Goal: Information Seeking & Learning: Learn about a topic

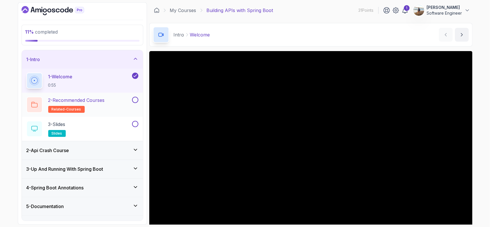
scroll to position [29, 0]
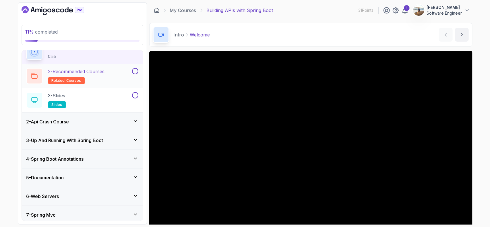
click at [134, 69] on button at bounding box center [135, 71] width 6 height 6
click at [136, 95] on button at bounding box center [135, 95] width 6 height 6
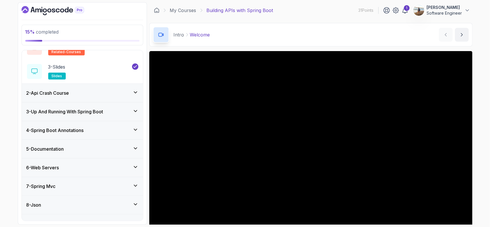
click at [106, 95] on div "2 - Api Crash Course" at bounding box center [82, 93] width 112 height 7
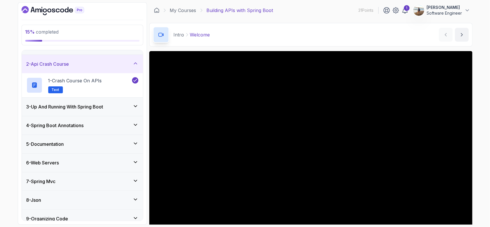
click at [103, 109] on h3 "3 - Up And Running With Spring Boot" at bounding box center [64, 106] width 77 height 7
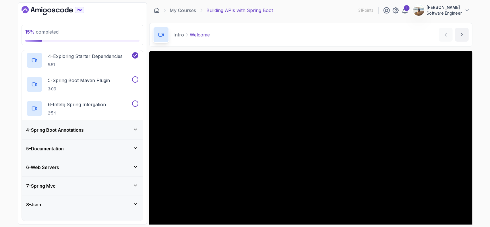
scroll to position [101, 0]
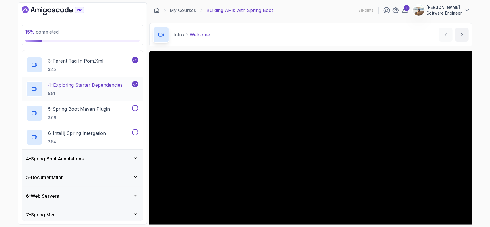
click at [103, 88] on h2 "4 - Exploring Starter Dependencies 5:51" at bounding box center [85, 89] width 75 height 15
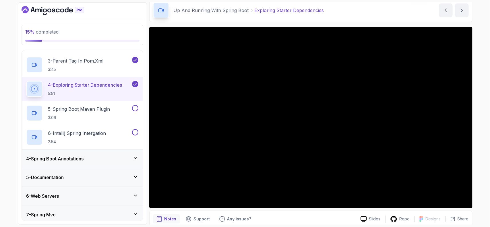
scroll to position [29, 0]
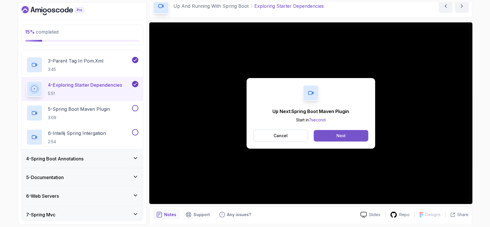
click at [336, 137] on button "Next" at bounding box center [341, 135] width 54 height 11
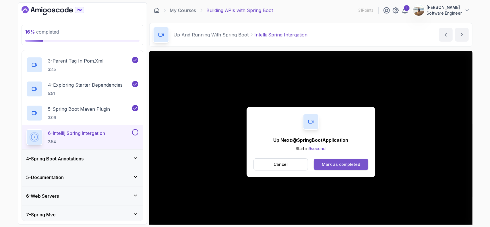
click at [338, 162] on div "Mark as completed" at bounding box center [341, 165] width 39 height 6
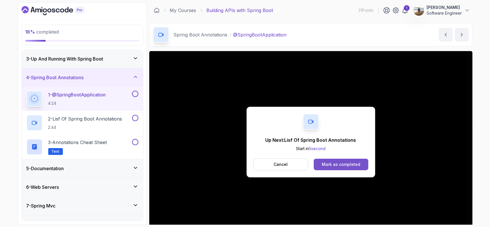
click at [341, 164] on div "Mark as completed" at bounding box center [341, 165] width 39 height 6
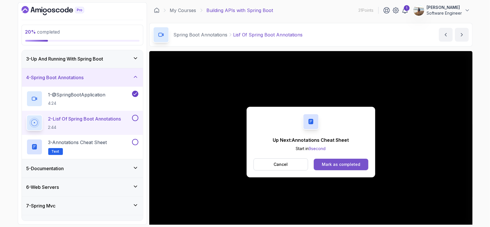
click at [338, 168] on button "Mark as completed" at bounding box center [341, 164] width 54 height 11
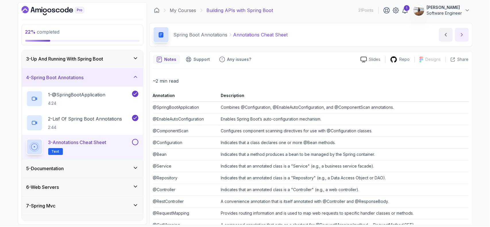
click at [465, 36] on button "next content" at bounding box center [462, 35] width 14 height 14
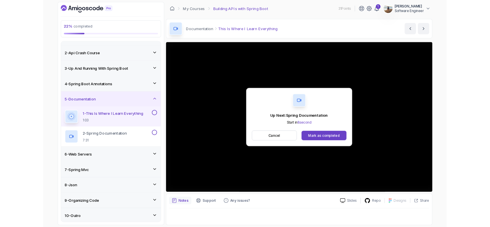
scroll to position [38, 0]
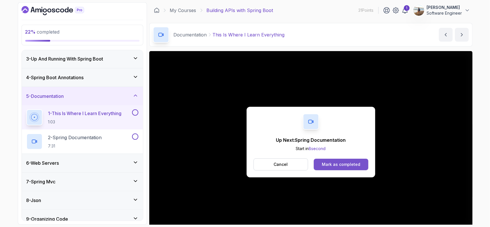
click at [326, 169] on button "Mark as completed" at bounding box center [341, 164] width 54 height 11
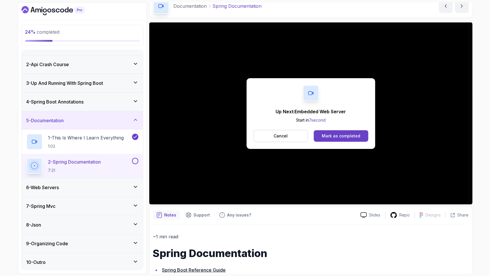
scroll to position [38, 0]
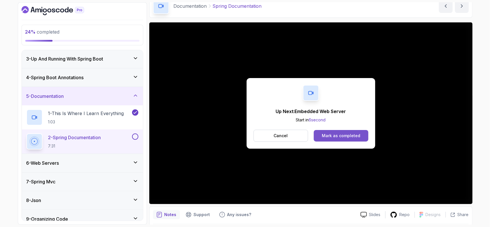
click at [325, 134] on div "Mark as completed" at bounding box center [341, 136] width 39 height 6
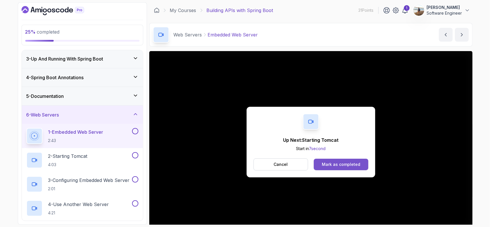
click at [340, 167] on div "Mark as completed" at bounding box center [341, 165] width 39 height 6
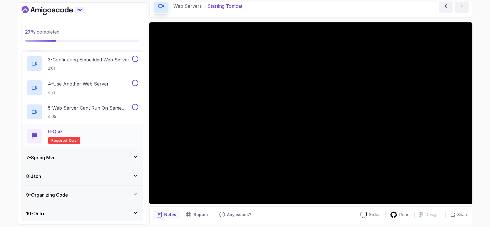
scroll to position [159, 0]
click at [78, 174] on div "8 - Json" at bounding box center [82, 176] width 112 height 7
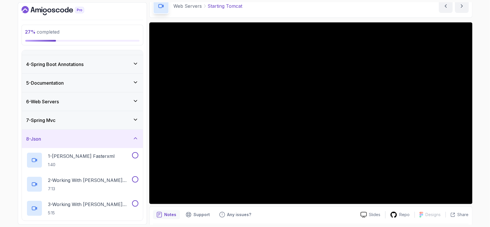
scroll to position [49, 0]
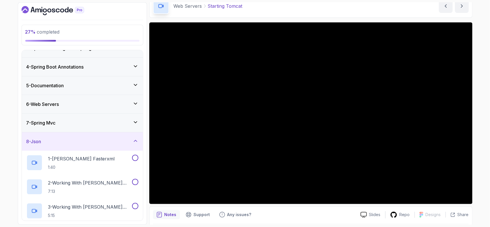
click at [69, 124] on div "7 - Spring Mvc" at bounding box center [82, 123] width 112 height 7
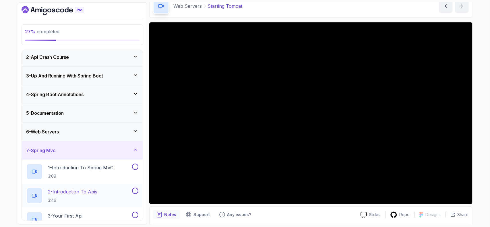
scroll to position [20, 0]
click at [71, 134] on div "6 - Web Servers" at bounding box center [82, 132] width 112 height 7
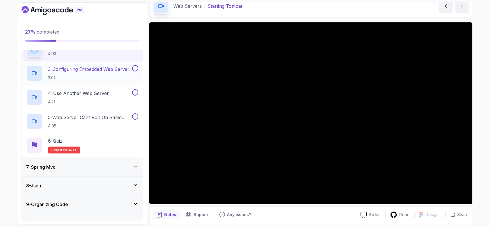
scroll to position [159, 0]
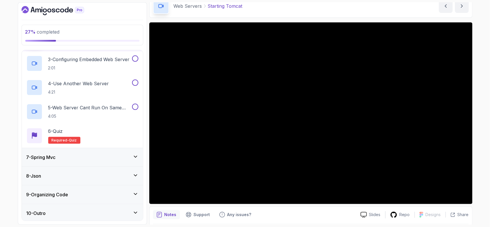
click at [63, 177] on div "8 - Json" at bounding box center [82, 176] width 112 height 7
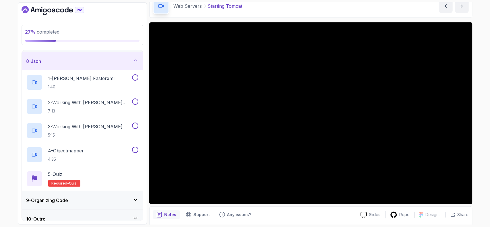
scroll to position [135, 0]
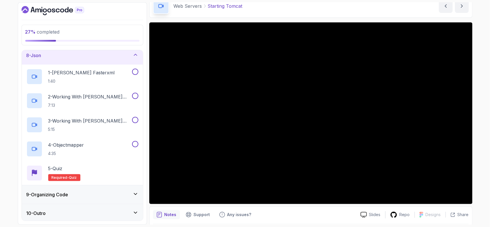
click at [82, 192] on div "9 - Organizing Code" at bounding box center [82, 194] width 112 height 7
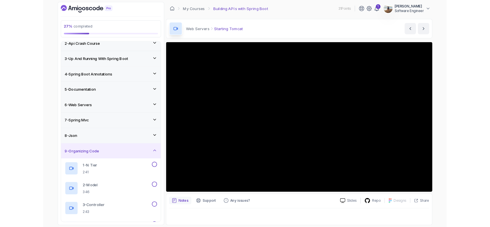
scroll to position [0, 0]
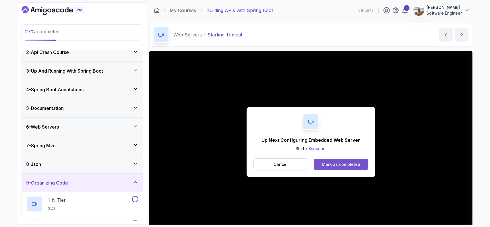
click at [324, 165] on div "Mark as completed" at bounding box center [341, 165] width 39 height 6
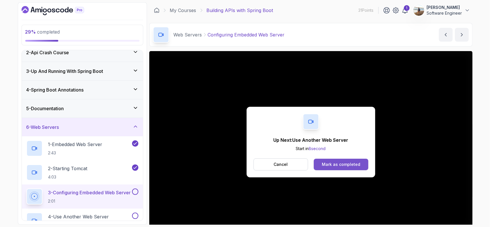
click at [340, 163] on div "Mark as completed" at bounding box center [341, 165] width 39 height 6
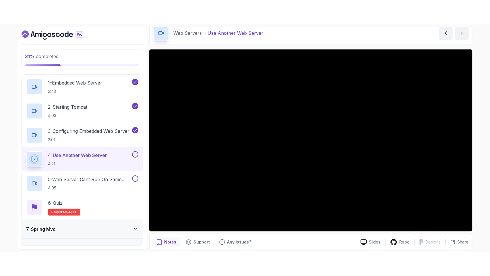
scroll to position [29, 0]
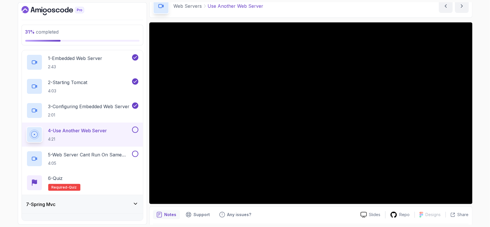
click at [339, 212] on div "Notes Support Any issues?" at bounding box center [254, 214] width 203 height 9
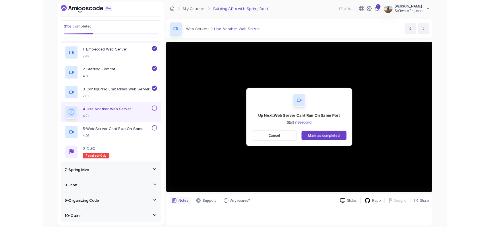
scroll to position [112, 0]
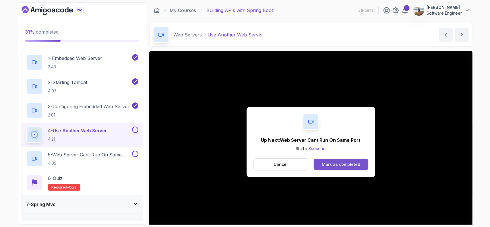
click at [335, 167] on button "Mark as completed" at bounding box center [341, 164] width 54 height 11
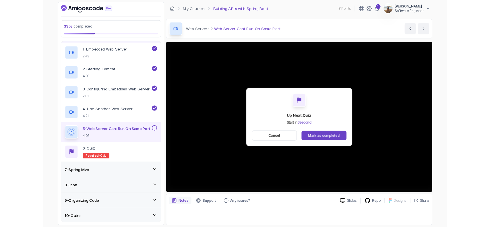
scroll to position [112, 0]
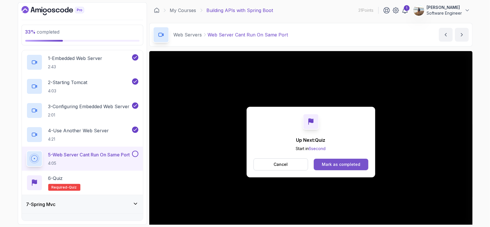
click at [330, 164] on div "Mark as completed" at bounding box center [341, 165] width 39 height 6
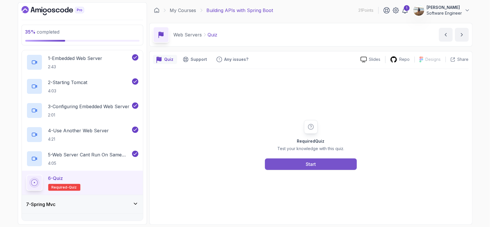
click at [289, 161] on button "Start" at bounding box center [311, 164] width 92 height 11
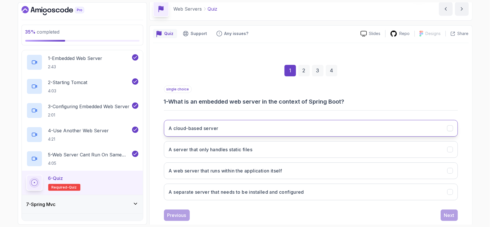
scroll to position [29, 0]
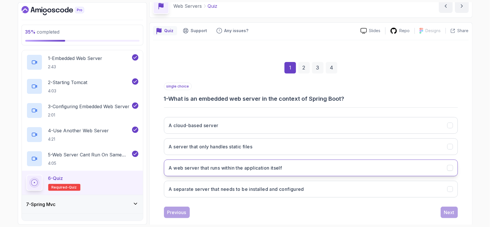
click at [274, 163] on button "A web server that runs within the application itself" at bounding box center [311, 168] width 294 height 17
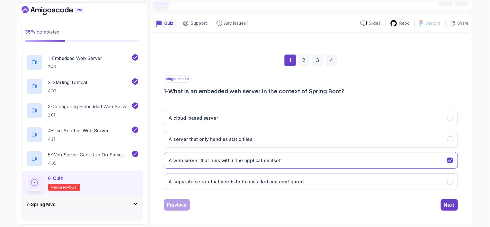
scroll to position [37, 0]
click at [449, 205] on div "Next" at bounding box center [449, 204] width 10 height 7
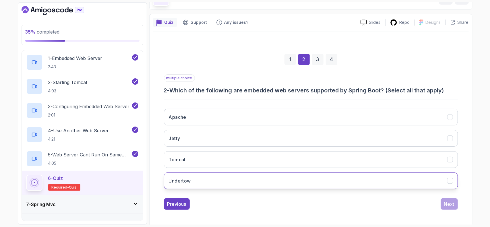
click at [213, 175] on button "Undertow" at bounding box center [311, 181] width 294 height 17
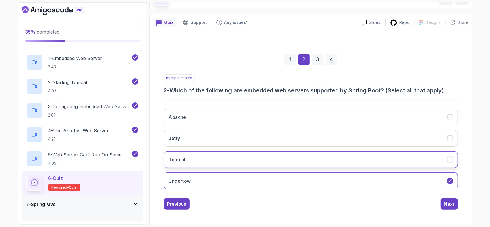
click at [440, 160] on button "Tomcat" at bounding box center [311, 159] width 294 height 17
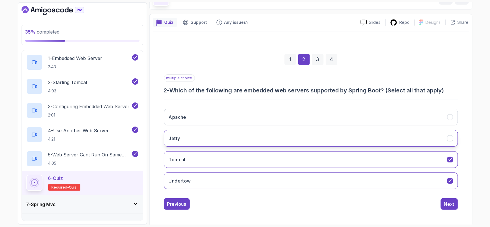
click at [412, 137] on button "Jetty" at bounding box center [311, 138] width 294 height 17
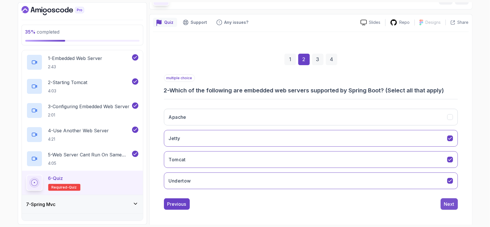
click at [452, 201] on div "Next" at bounding box center [449, 204] width 10 height 7
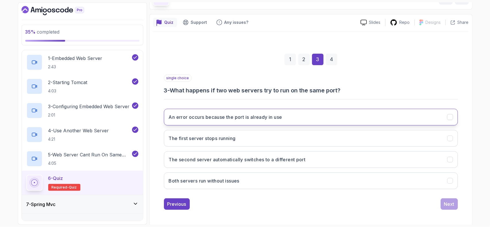
click at [207, 118] on h3 "An error occurs because the port is already in use" at bounding box center [225, 117] width 113 height 7
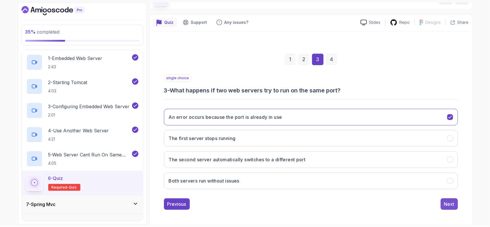
click at [453, 206] on div "Next" at bounding box center [449, 204] width 10 height 7
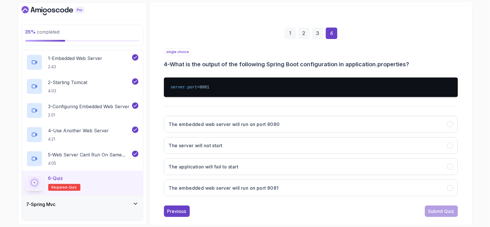
scroll to position [66, 0]
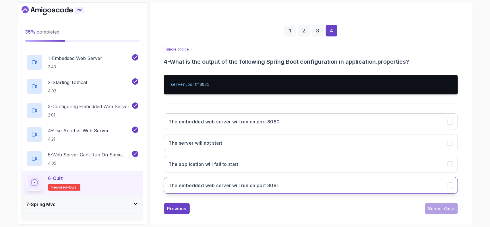
click at [223, 184] on h3 "The embedded web server will run on port 8081" at bounding box center [224, 185] width 110 height 7
click at [446, 209] on div "Submit Quiz" at bounding box center [442, 208] width 26 height 7
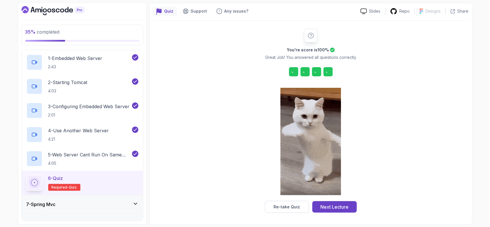
scroll to position [47, 0]
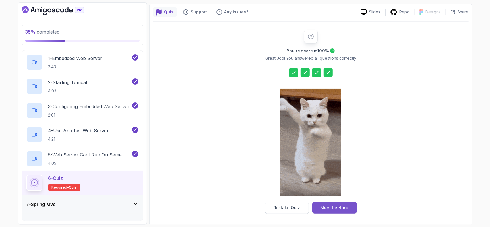
click at [343, 206] on div "Next Lecture" at bounding box center [335, 208] width 28 height 7
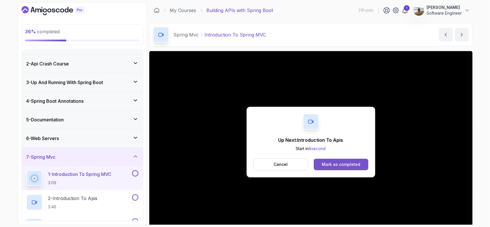
click at [333, 163] on div "Mark as completed" at bounding box center [341, 165] width 39 height 6
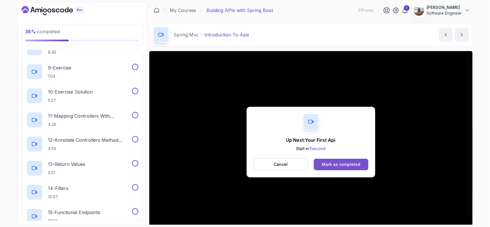
click at [329, 167] on button "Mark as completed" at bounding box center [341, 164] width 54 height 11
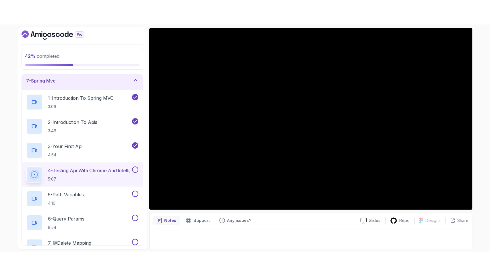
scroll to position [113, 0]
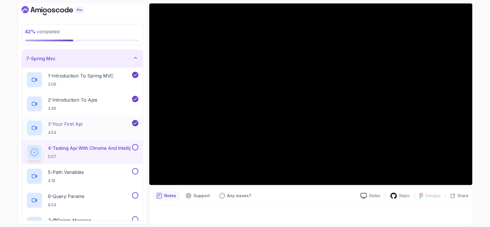
click at [109, 126] on div "3 - Your First Api 4:54" at bounding box center [78, 128] width 105 height 16
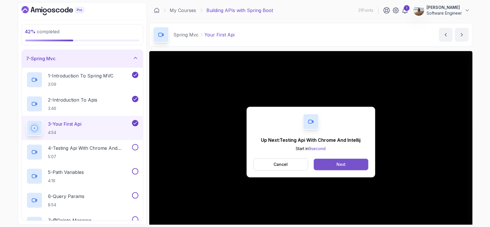
click at [340, 168] on button "Next" at bounding box center [341, 164] width 54 height 11
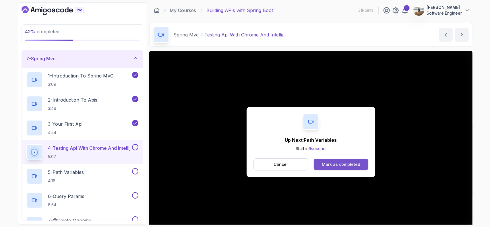
click at [352, 163] on div "Mark as completed" at bounding box center [341, 165] width 39 height 6
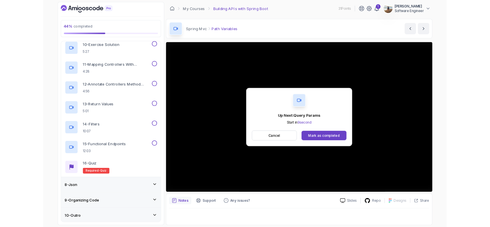
scroll to position [400, 0]
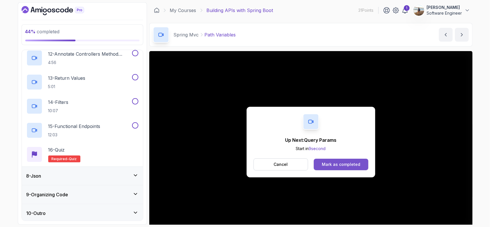
click at [329, 167] on div "Mark as completed" at bounding box center [341, 165] width 39 height 6
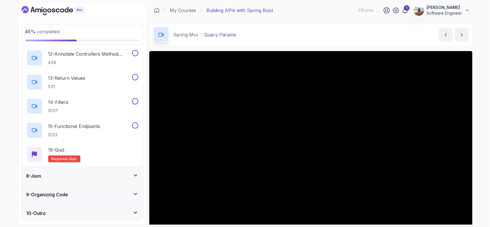
click at [145, 157] on div "45 % completed 1 - Intro 2 - Api Crash Course 3 - Up And Running With Spring Bo…" at bounding box center [82, 113] width 129 height 223
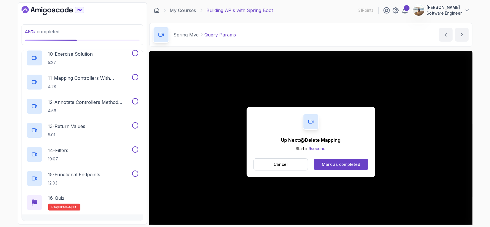
scroll to position [400, 0]
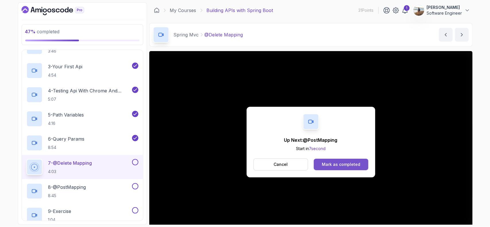
click at [345, 166] on div "Mark as completed" at bounding box center [341, 165] width 39 height 6
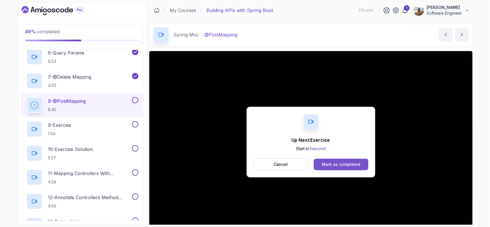
click at [336, 165] on div "Mark as completed" at bounding box center [341, 165] width 39 height 6
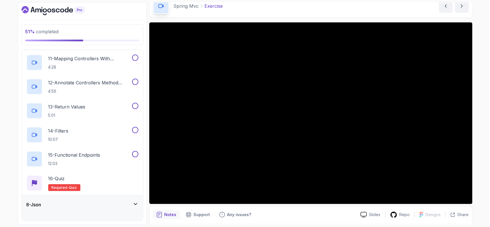
scroll to position [400, 0]
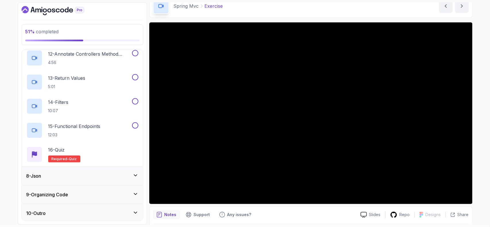
click at [105, 179] on div "8 - Json" at bounding box center [82, 176] width 121 height 18
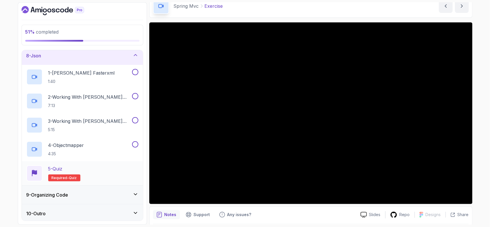
scroll to position [135, 0]
click at [82, 192] on div "9 - Organizing Code" at bounding box center [82, 194] width 112 height 7
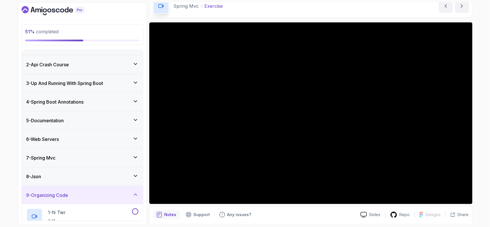
scroll to position [0, 0]
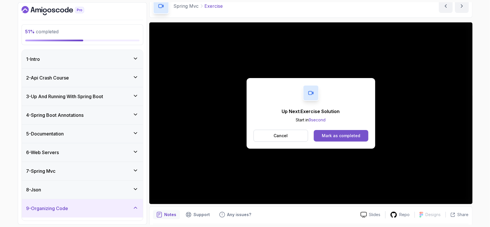
click at [345, 136] on div "Mark as completed" at bounding box center [341, 136] width 39 height 6
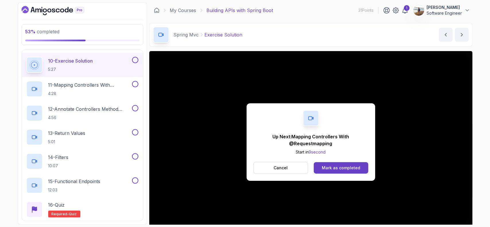
click at [349, 161] on div "Up Next: Mapping Controllers With @Requestmapping Start in 9 second Cancel Mark…" at bounding box center [311, 142] width 129 height 78
click at [348, 169] on div "Mark as completed" at bounding box center [341, 168] width 39 height 6
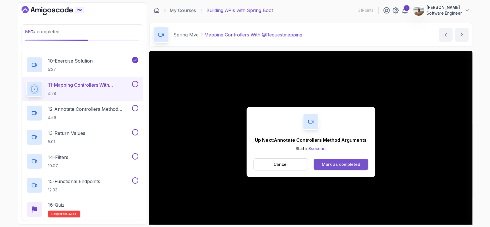
click at [345, 166] on div "Mark as completed" at bounding box center [341, 165] width 39 height 6
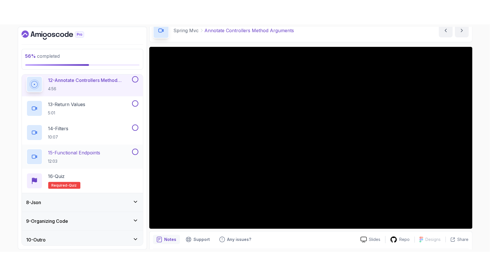
scroll to position [400, 0]
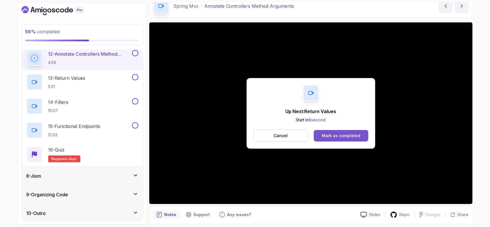
click at [333, 133] on div "Mark as completed" at bounding box center [341, 136] width 39 height 6
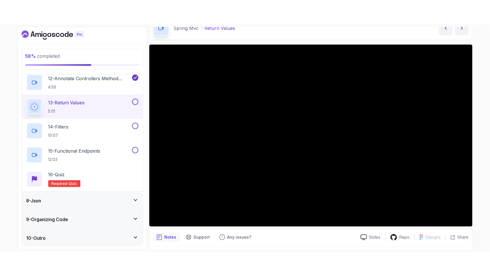
scroll to position [48, 0]
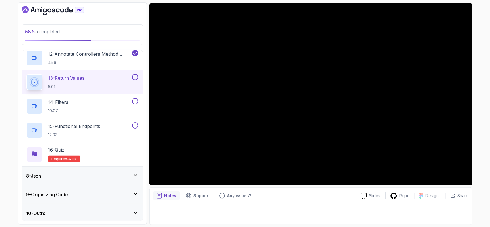
click at [147, 123] on div "58 % completed 1 - Intro 2 - Api Crash Course 3 - Up And Running With Spring Bo…" at bounding box center [82, 113] width 129 height 223
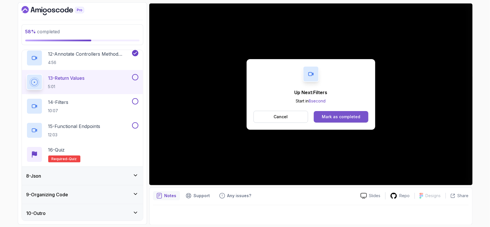
click at [330, 117] on div "Mark as completed" at bounding box center [341, 117] width 39 height 6
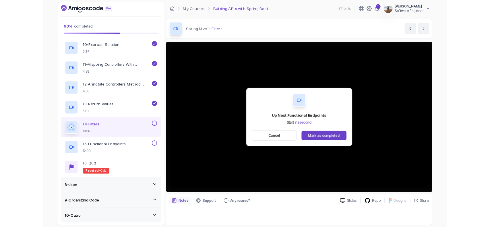
scroll to position [400, 0]
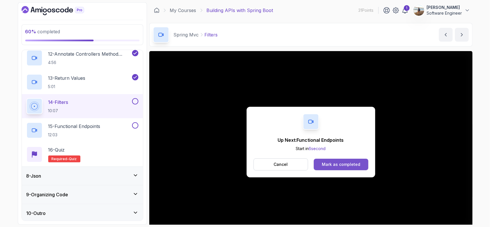
click at [342, 162] on div "Mark as completed" at bounding box center [341, 165] width 39 height 6
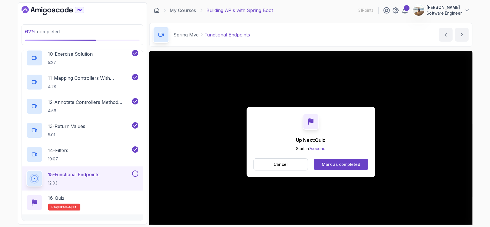
scroll to position [400, 0]
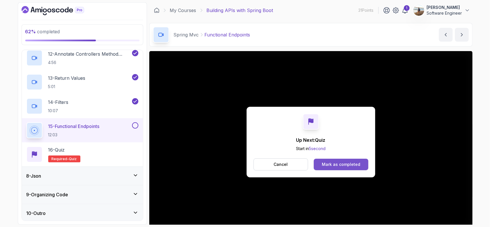
click at [340, 167] on div "Mark as completed" at bounding box center [341, 165] width 39 height 6
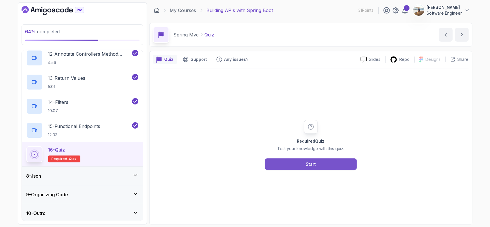
click at [306, 166] on div "Start" at bounding box center [311, 164] width 10 height 7
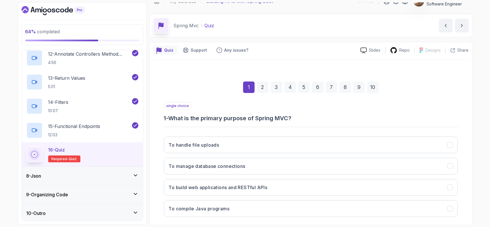
scroll to position [29, 0]
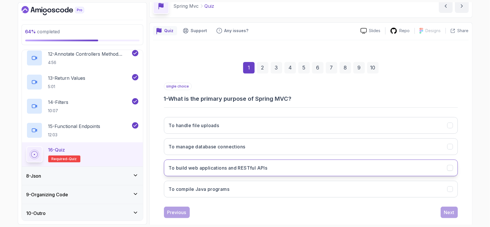
click at [275, 166] on button "To build web applications and RESTful APIs" at bounding box center [311, 168] width 294 height 17
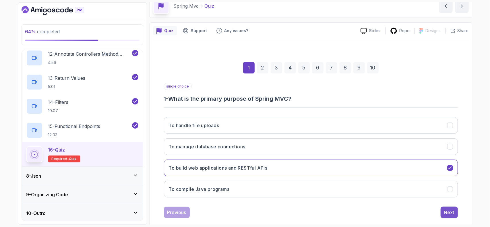
click at [455, 212] on button "Next" at bounding box center [449, 212] width 17 height 11
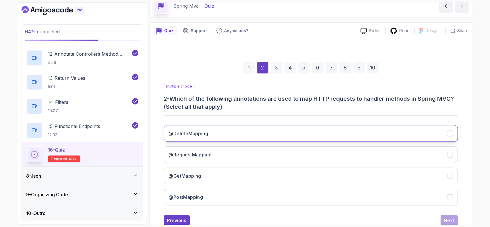
click at [190, 132] on h3 "@DeleteMapping" at bounding box center [189, 133] width 40 height 7
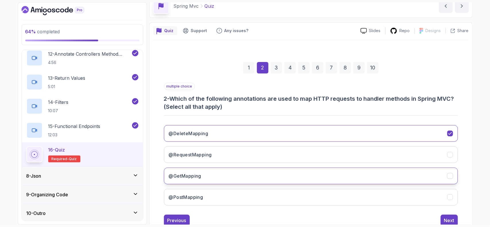
click at [203, 175] on button "@GetMapping" at bounding box center [311, 176] width 294 height 17
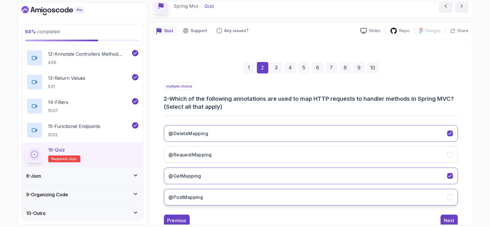
click at [203, 195] on h3 "@PostMapping" at bounding box center [186, 197] width 34 height 7
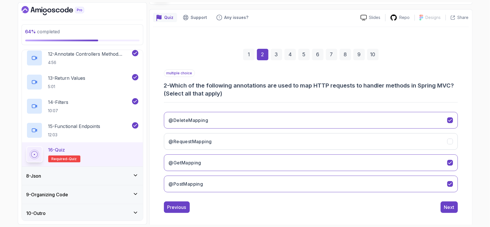
scroll to position [45, 0]
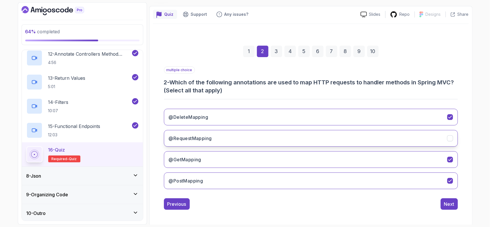
click at [190, 138] on h3 "@RequestMapping" at bounding box center [190, 138] width 43 height 7
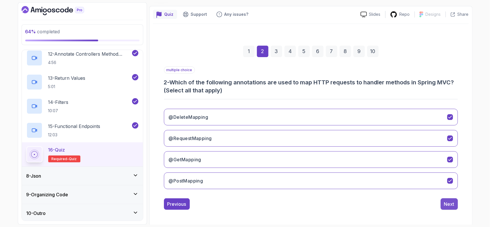
click at [450, 205] on div "Next" at bounding box center [449, 204] width 10 height 7
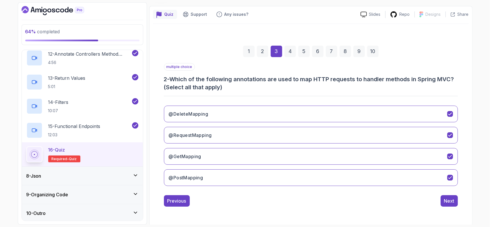
scroll to position [37, 0]
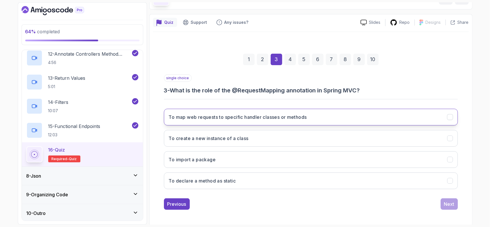
click at [186, 119] on h3 "To map web requests to specific handler classes or methods" at bounding box center [238, 117] width 138 height 7
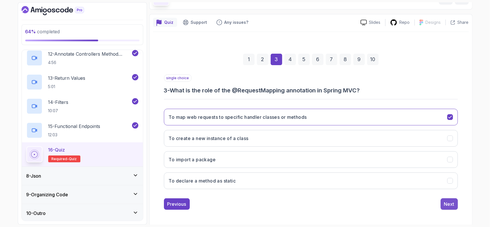
click at [442, 204] on button "Next" at bounding box center [449, 204] width 17 height 11
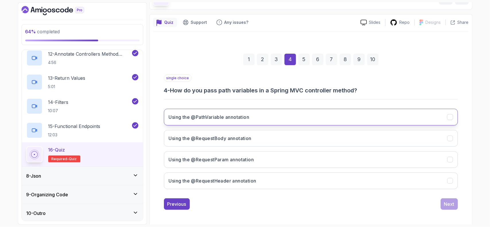
click at [213, 123] on button "Using the @PathVariable annotation" at bounding box center [311, 117] width 294 height 17
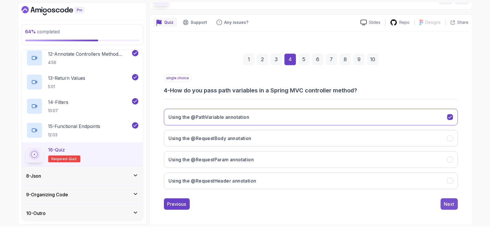
click at [451, 201] on div "Next" at bounding box center [449, 204] width 10 height 7
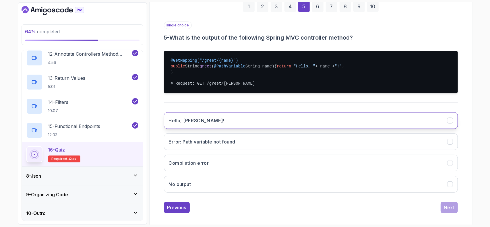
scroll to position [95, 0]
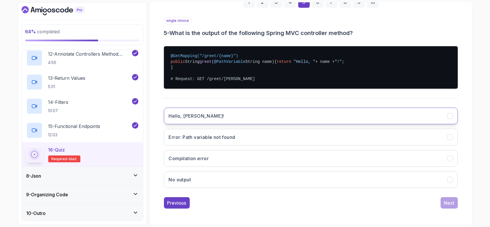
click at [188, 124] on button "Hello, John!" at bounding box center [311, 116] width 294 height 17
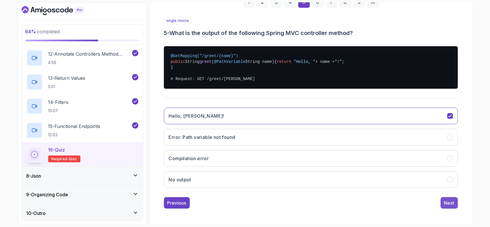
click at [446, 206] on div "Next" at bounding box center [449, 203] width 10 height 7
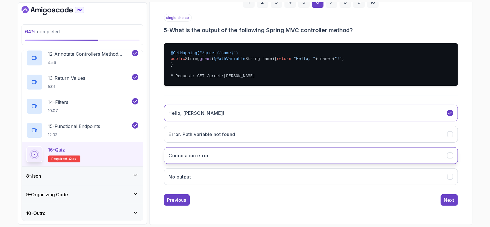
scroll to position [37, 0]
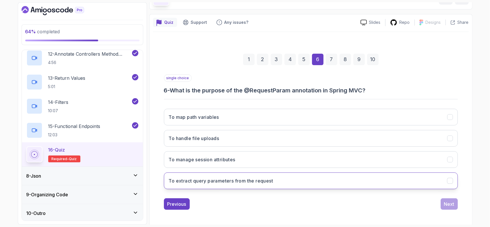
click at [245, 183] on h3 "To extract query parameters from the request" at bounding box center [221, 181] width 105 height 7
click at [451, 202] on div "Next" at bounding box center [449, 204] width 10 height 7
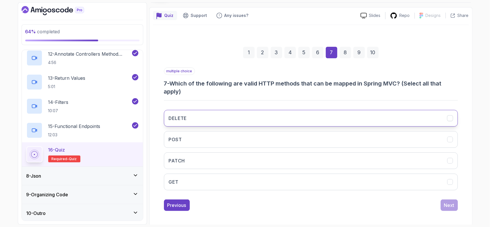
scroll to position [45, 0]
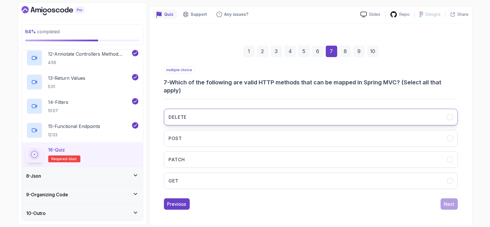
click at [184, 114] on h3 "DELETE" at bounding box center [178, 117] width 18 height 7
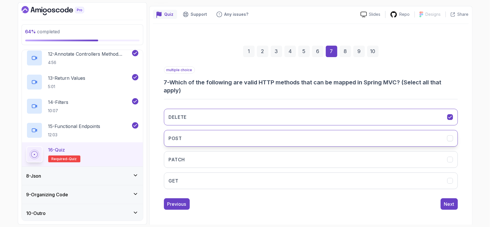
click at [185, 135] on button "POST" at bounding box center [311, 138] width 294 height 17
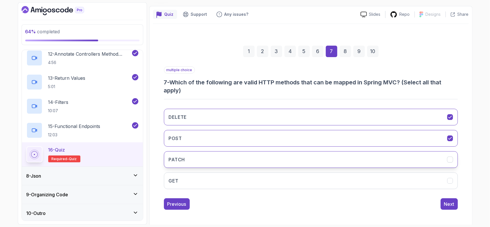
click at [191, 154] on button "PATCH" at bounding box center [311, 159] width 294 height 17
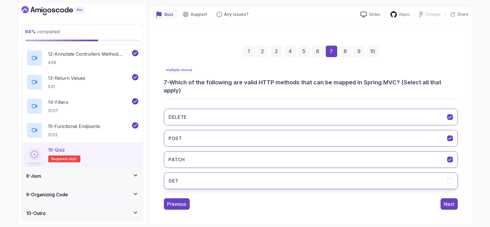
click at [190, 181] on button "GET" at bounding box center [311, 181] width 294 height 17
click at [448, 203] on div "Next" at bounding box center [449, 204] width 10 height 7
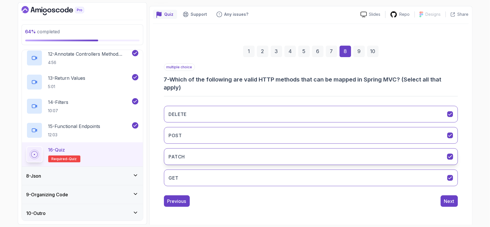
scroll to position [37, 0]
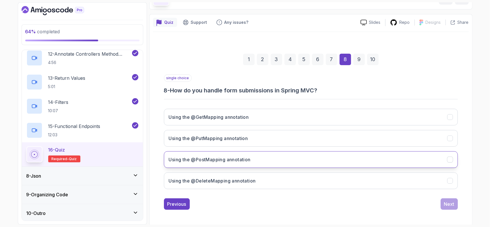
click at [220, 159] on h3 "Using the @PostMapping annotation" at bounding box center [210, 159] width 82 height 7
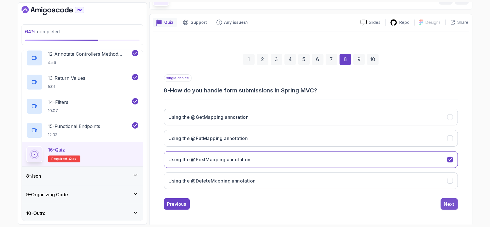
click at [447, 203] on div "Next" at bounding box center [449, 204] width 10 height 7
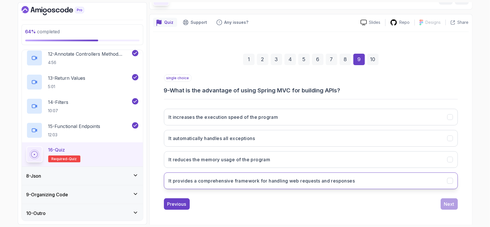
click at [315, 181] on h3 "It provides a comprehensive framework for handling web requests and responses" at bounding box center [262, 181] width 186 height 7
click at [448, 204] on div "Next" at bounding box center [449, 204] width 10 height 7
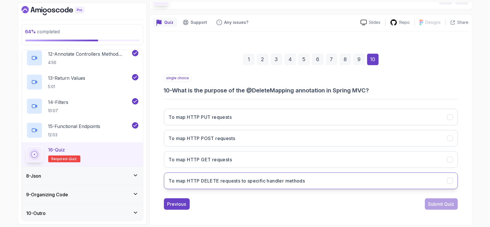
click at [248, 178] on h3 "To map HTTP DELETE requests to specific handler methods" at bounding box center [237, 181] width 136 height 7
click at [442, 204] on div "Submit Quiz" at bounding box center [442, 204] width 26 height 7
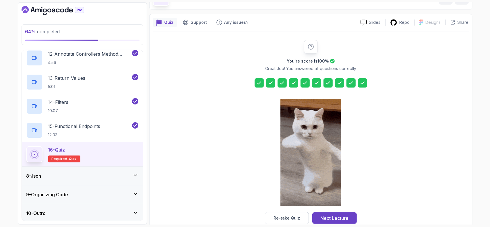
scroll to position [47, 0]
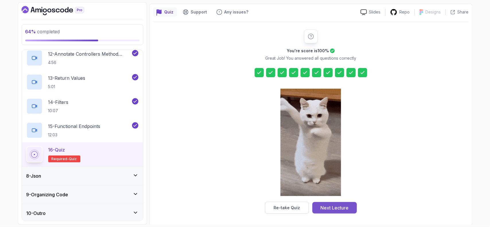
click at [335, 206] on div "Next Lecture" at bounding box center [335, 208] width 28 height 7
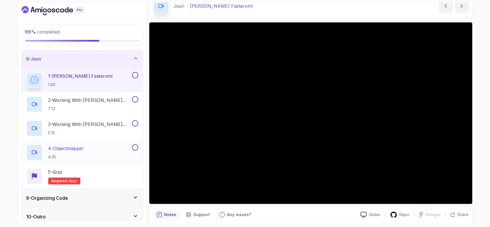
scroll to position [135, 0]
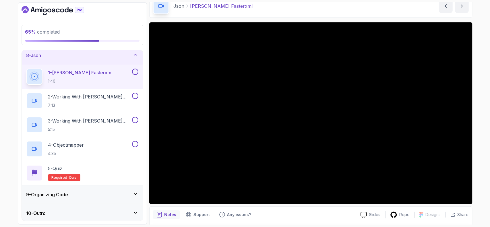
click at [110, 191] on div "9 - Organizing Code" at bounding box center [82, 194] width 112 height 7
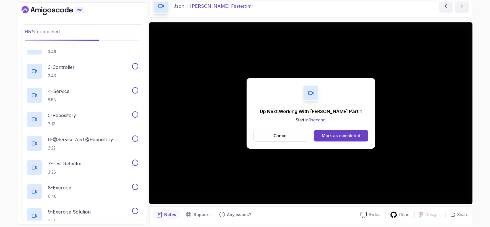
scroll to position [255, 0]
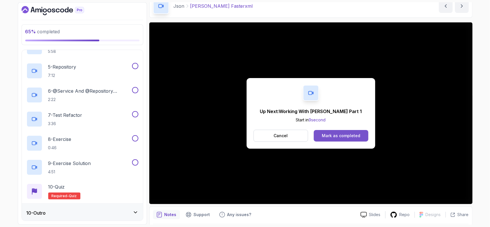
click at [331, 136] on div "Mark as completed" at bounding box center [341, 136] width 39 height 6
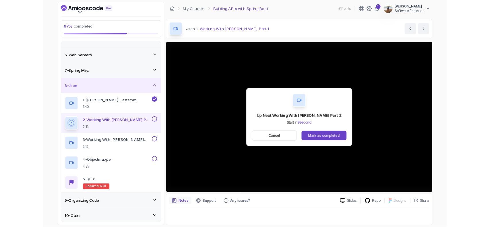
scroll to position [129, 0]
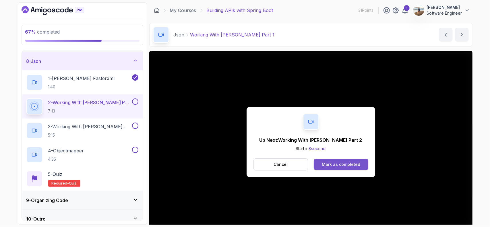
click at [330, 164] on div "Mark as completed" at bounding box center [341, 165] width 39 height 6
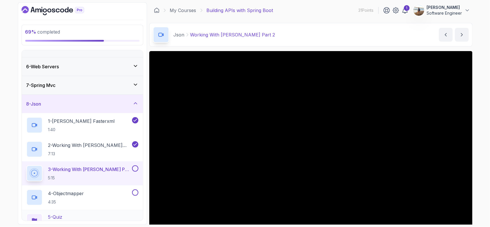
scroll to position [129, 0]
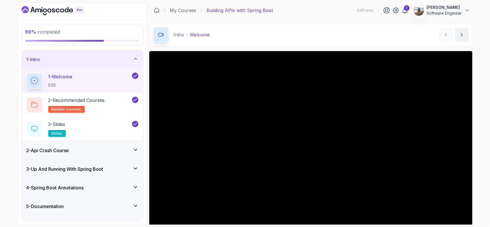
click at [117, 148] on div "2 - Api Crash Course" at bounding box center [82, 150] width 112 height 7
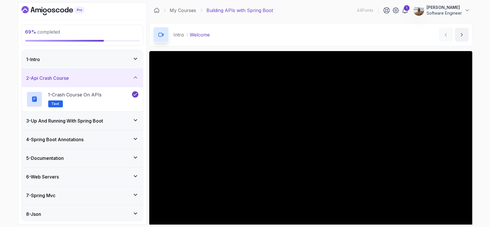
click at [109, 156] on div "5 - Documentation" at bounding box center [82, 158] width 112 height 7
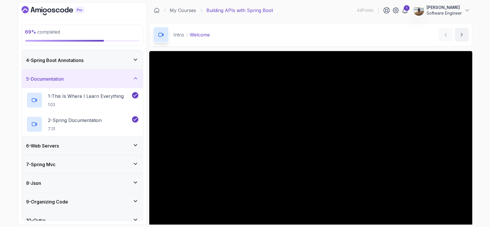
scroll to position [57, 0]
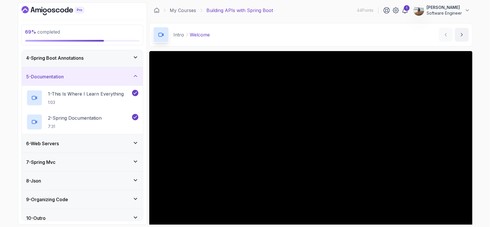
click at [109, 147] on div "6 - Web Servers" at bounding box center [82, 143] width 121 height 18
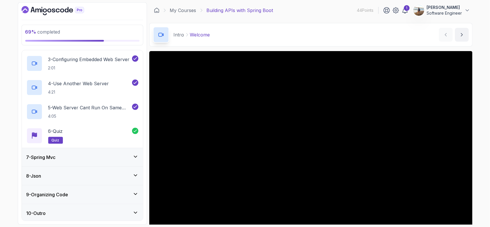
click at [93, 160] on div "7 - Spring Mvc" at bounding box center [82, 157] width 121 height 18
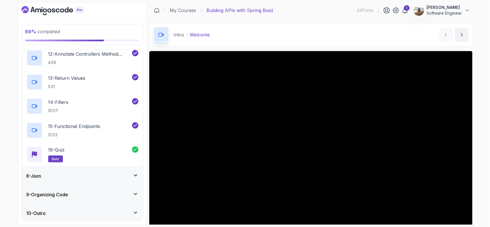
click at [88, 173] on div "8 - Json" at bounding box center [82, 176] width 112 height 7
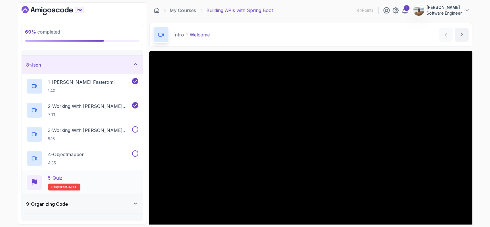
scroll to position [129, 0]
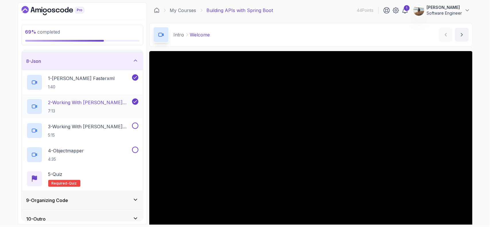
click at [99, 105] on h2 "2 - Working With Jackson Part 1 7:13" at bounding box center [89, 106] width 83 height 15
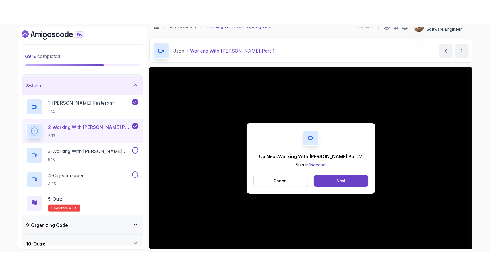
scroll to position [29, 0]
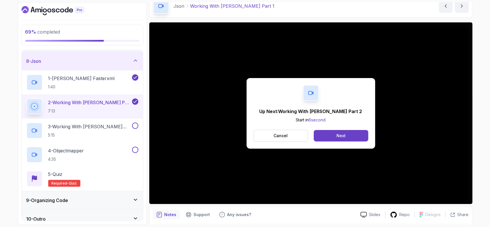
drag, startPoint x: 279, startPoint y: 134, endPoint x: 289, endPoint y: 154, distance: 22.7
click at [283, 157] on div "Up Next: Working With Jackson Part 2 Start in 6 second Cancel Next" at bounding box center [311, 113] width 324 height 182
click at [282, 138] on p "Cancel" at bounding box center [281, 136] width 14 height 6
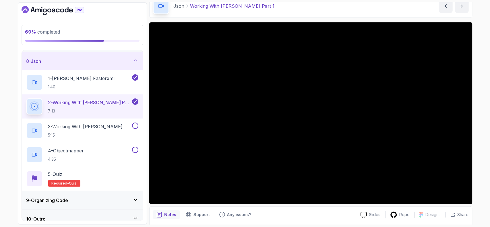
click at [99, 102] on p "2 - Working With Jackson Part 1" at bounding box center [89, 102] width 83 height 7
click at [103, 128] on p "3 - Working With Jackson Part 2" at bounding box center [89, 126] width 83 height 7
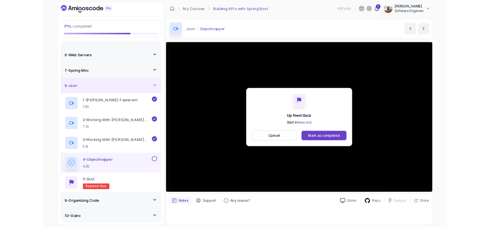
scroll to position [135, 0]
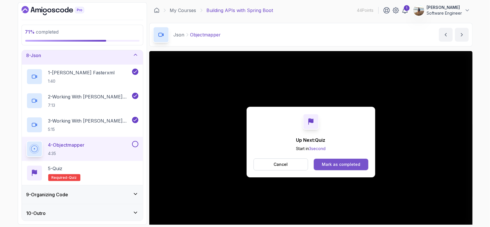
click at [357, 165] on div "Mark as completed" at bounding box center [341, 165] width 39 height 6
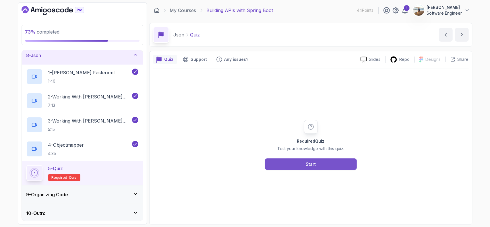
click at [308, 165] on div "Start" at bounding box center [311, 164] width 10 height 7
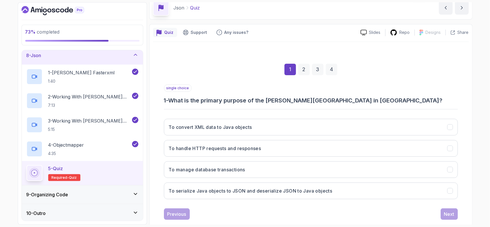
scroll to position [37, 0]
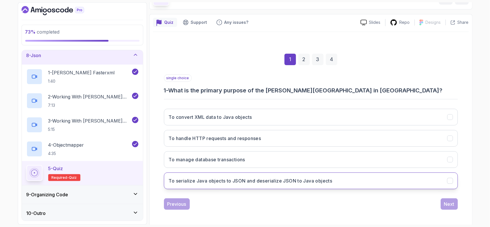
click at [264, 182] on h3 "To serialize Java objects to JSON and deserialize JSON to Java objects" at bounding box center [251, 181] width 164 height 7
click at [446, 204] on div "Next" at bounding box center [449, 204] width 10 height 7
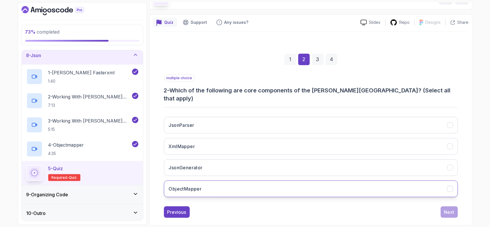
click at [209, 181] on button "ObjectMapper" at bounding box center [311, 189] width 294 height 17
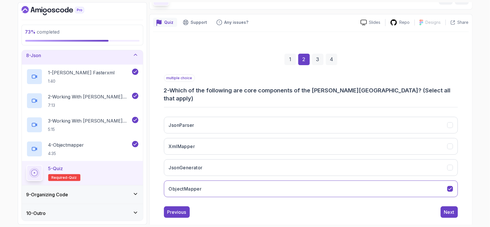
drag, startPoint x: 448, startPoint y: 207, endPoint x: 270, endPoint y: 219, distance: 178.3
click at [270, 219] on div "1 2 3 4 multiple choice 2 - Which of the following are core components of the J…" at bounding box center [311, 131] width 316 height 199
click at [446, 209] on div "Next" at bounding box center [449, 212] width 10 height 7
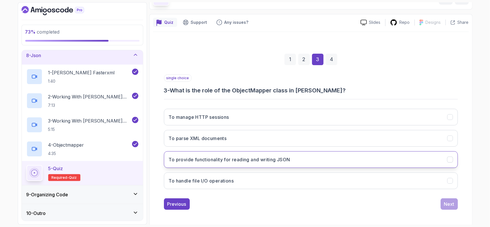
click at [245, 160] on h3 "To provide functionality for reading and writing JSON" at bounding box center [230, 159] width 122 height 7
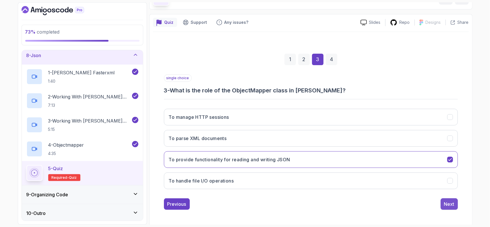
click at [451, 203] on div "Next" at bounding box center [449, 204] width 10 height 7
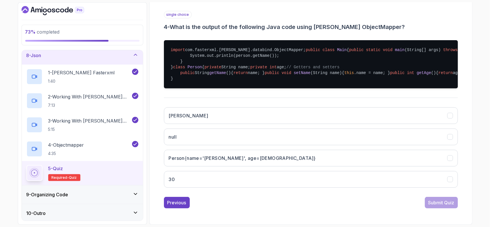
scroll to position [185, 0]
click at [206, 155] on h3 "Person{name='John', age=30}" at bounding box center [242, 158] width 147 height 7
click at [440, 202] on div "Submit Quiz" at bounding box center [442, 202] width 26 height 7
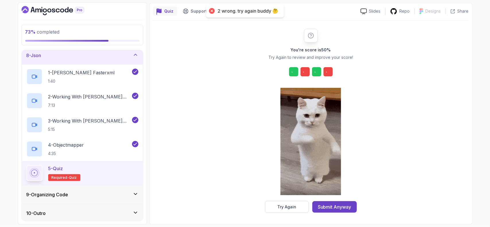
scroll to position [47, 0]
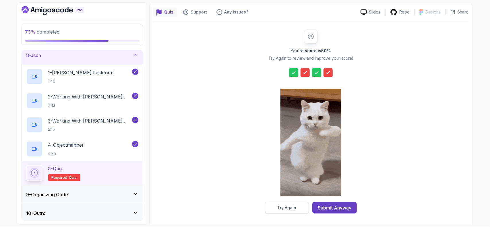
click at [293, 211] on button "Try Again" at bounding box center [287, 208] width 44 height 12
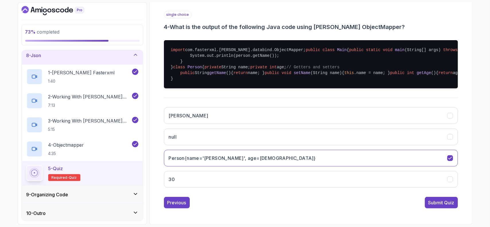
scroll to position [162, 0]
click at [193, 124] on button "John" at bounding box center [311, 115] width 294 height 17
click at [429, 204] on div "Submit Quiz" at bounding box center [442, 202] width 26 height 7
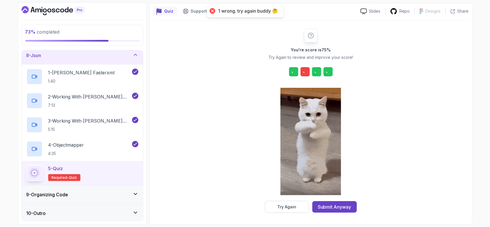
scroll to position [47, 0]
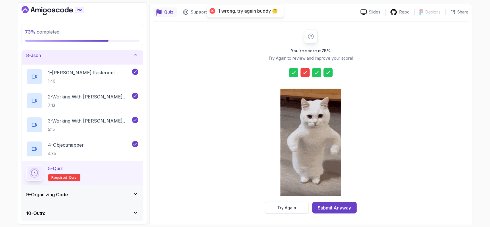
click at [304, 72] on icon at bounding box center [306, 73] width 6 height 6
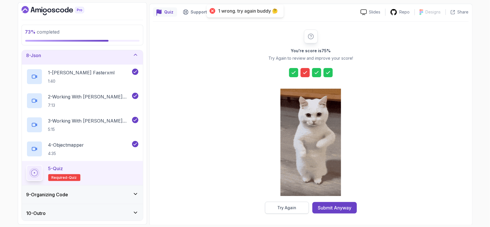
click at [283, 206] on div "Try Again" at bounding box center [287, 208] width 19 height 6
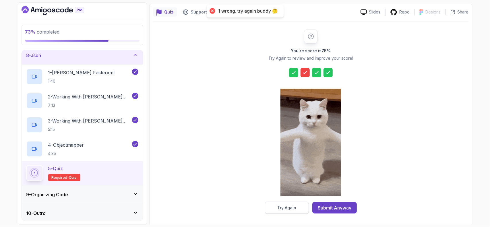
scroll to position [37, 0]
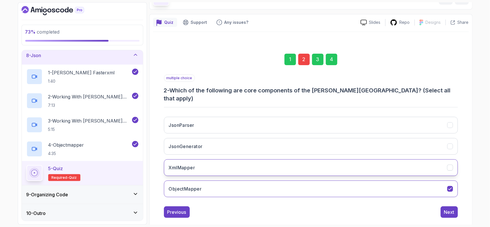
click at [201, 161] on button "XmlMapper" at bounding box center [311, 167] width 294 height 17
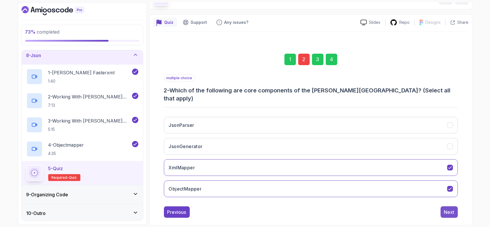
click at [452, 209] on div "Next" at bounding box center [449, 212] width 10 height 7
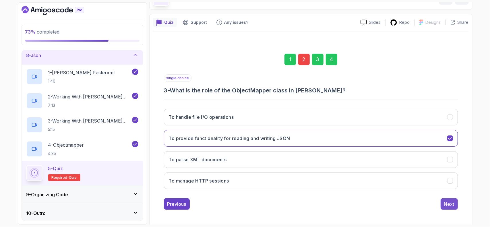
click at [447, 203] on div "Next" at bounding box center [449, 204] width 10 height 7
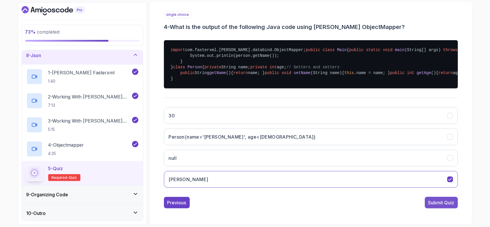
click at [438, 202] on div "Submit Quiz" at bounding box center [442, 202] width 26 height 7
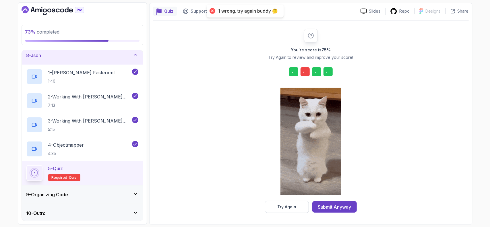
scroll to position [47, 0]
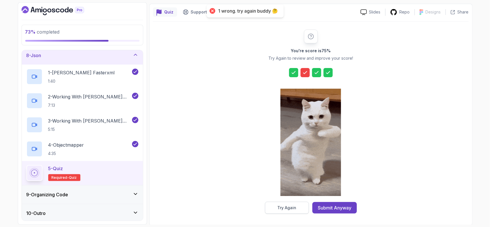
click at [292, 207] on div "Try Again" at bounding box center [287, 208] width 19 height 6
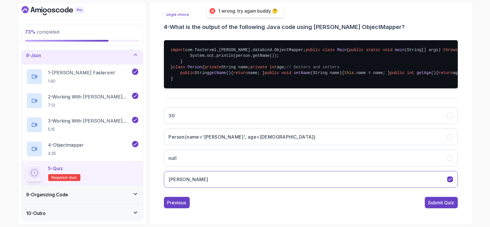
scroll to position [185, 0]
click at [180, 203] on div "Previous" at bounding box center [177, 202] width 19 height 7
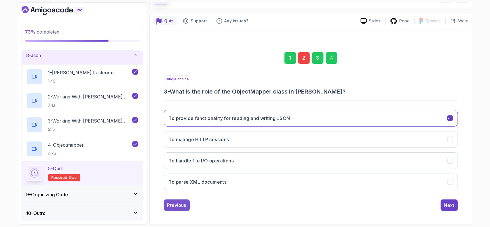
scroll to position [37, 0]
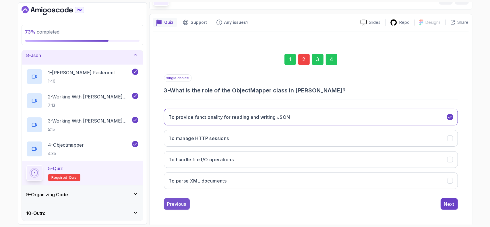
click at [180, 201] on div "Previous" at bounding box center [177, 204] width 19 height 7
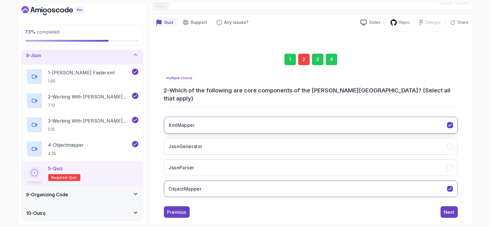
click at [417, 117] on button "XmlMapper" at bounding box center [311, 125] width 294 height 17
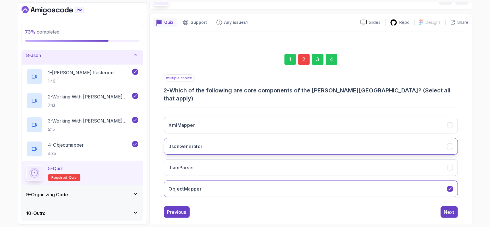
click at [270, 138] on button "JsonGenerator" at bounding box center [311, 146] width 294 height 17
click at [217, 163] on button "JsonParser" at bounding box center [311, 167] width 294 height 17
click at [452, 209] on div "Next" at bounding box center [449, 212] width 10 height 7
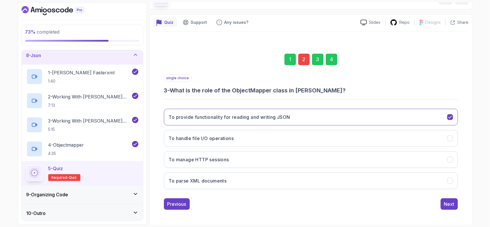
click at [452, 202] on div "Next" at bounding box center [449, 204] width 10 height 7
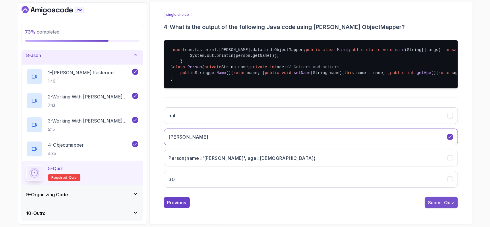
click at [448, 203] on div "Submit Quiz" at bounding box center [442, 202] width 26 height 7
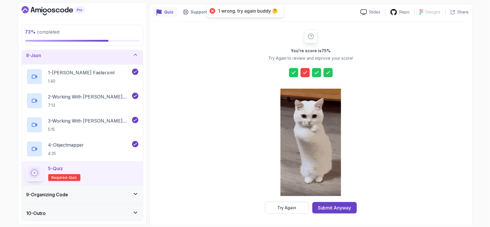
click at [297, 201] on div at bounding box center [311, 143] width 61 height 118
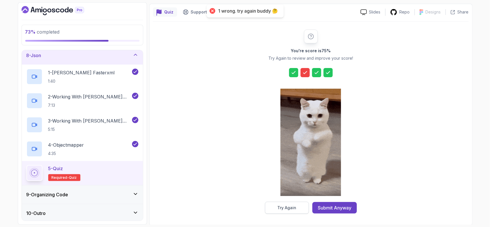
click at [293, 205] on div "Try Again" at bounding box center [287, 208] width 19 height 6
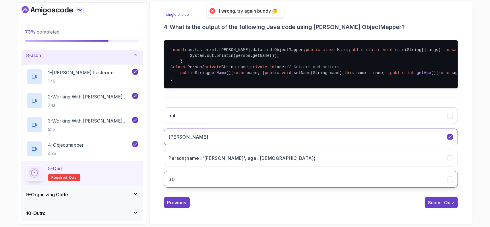
scroll to position [185, 0]
click at [190, 200] on div "Previous Submit Quiz" at bounding box center [311, 202] width 294 height 11
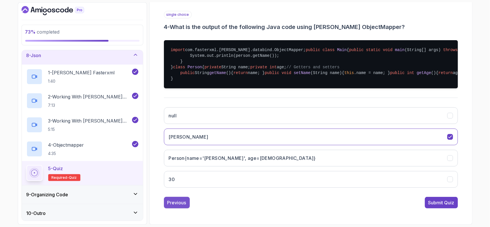
click at [187, 201] on button "Previous" at bounding box center [177, 202] width 26 height 11
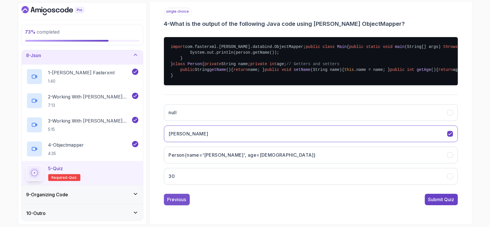
scroll to position [37, 0]
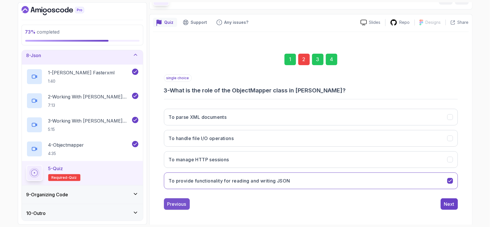
click at [186, 201] on div "Previous" at bounding box center [177, 204] width 19 height 7
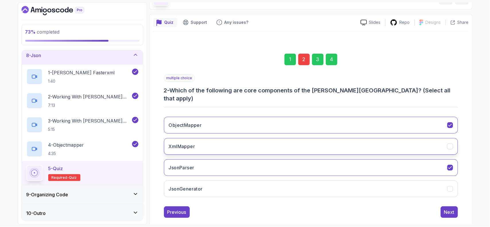
click at [199, 138] on button "XmlMapper" at bounding box center [311, 146] width 294 height 17
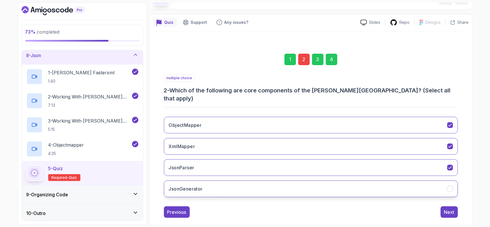
click at [224, 185] on button "JsonGenerator" at bounding box center [311, 189] width 294 height 17
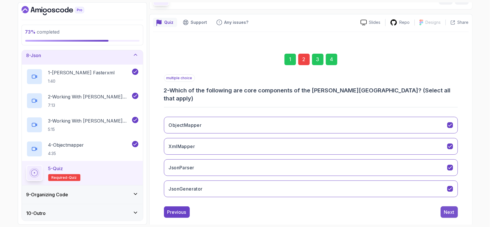
click at [449, 209] on div "Next" at bounding box center [449, 212] width 10 height 7
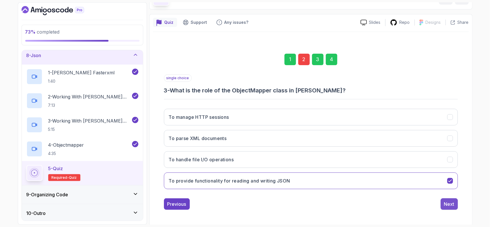
click at [454, 202] on div "Next" at bounding box center [449, 204] width 10 height 7
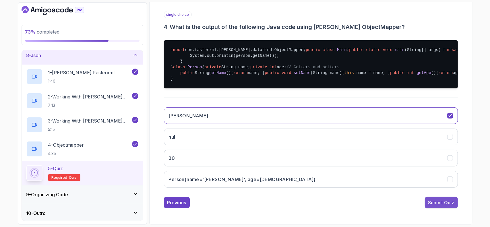
click at [444, 205] on div "Submit Quiz" at bounding box center [442, 202] width 26 height 7
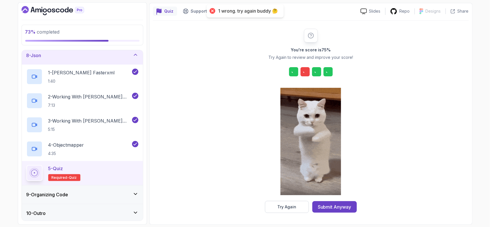
scroll to position [47, 0]
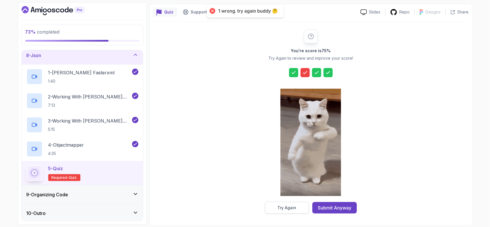
click at [284, 206] on div "Try Again" at bounding box center [287, 208] width 19 height 6
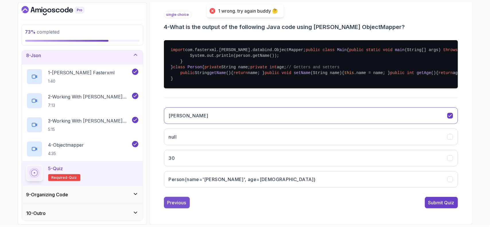
click at [179, 201] on div "Previous" at bounding box center [177, 202] width 19 height 7
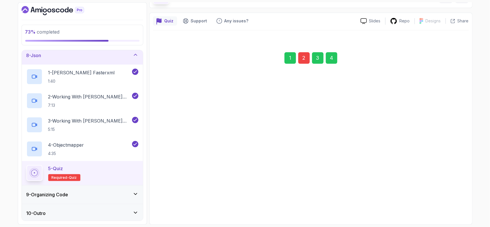
scroll to position [37, 0]
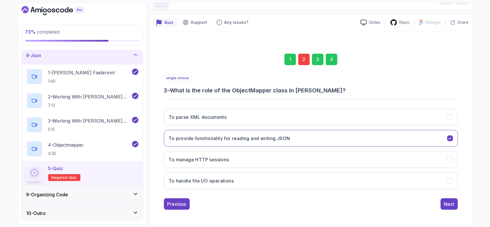
click at [180, 201] on div "Previous" at bounding box center [177, 204] width 19 height 7
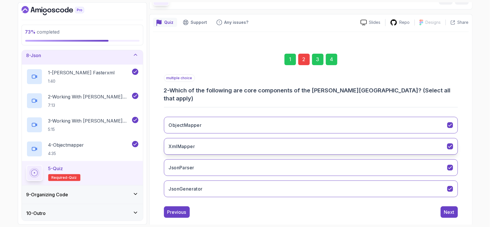
click at [203, 139] on button "XmlMapper" at bounding box center [311, 146] width 294 height 17
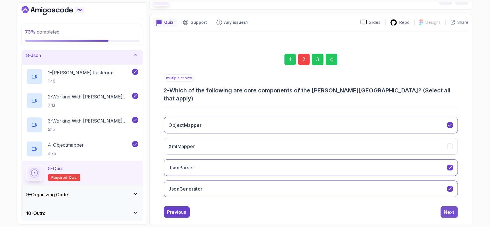
click at [452, 209] on div "Next" at bounding box center [449, 212] width 10 height 7
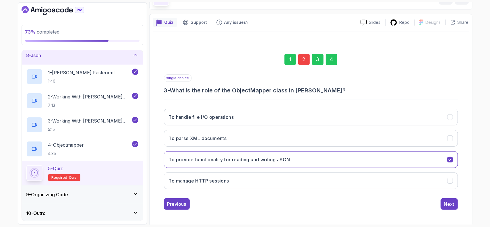
click at [452, 203] on div "Next" at bounding box center [449, 204] width 10 height 7
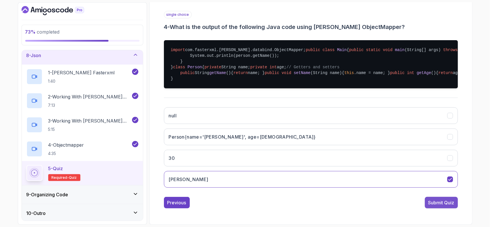
click at [450, 203] on div "Submit Quiz" at bounding box center [442, 202] width 26 height 7
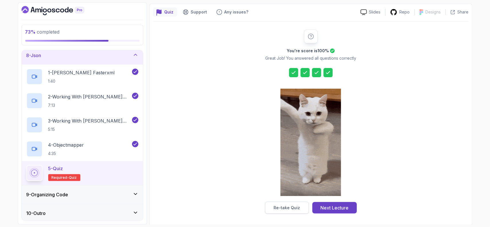
click at [287, 205] on div "Re-take Quiz" at bounding box center [287, 208] width 26 height 6
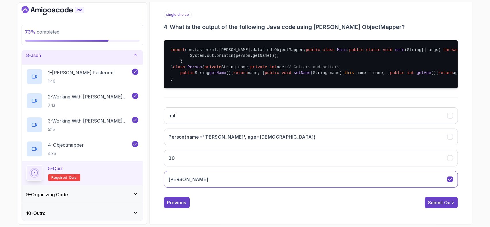
scroll to position [185, 0]
click at [178, 201] on div "Previous" at bounding box center [177, 202] width 19 height 7
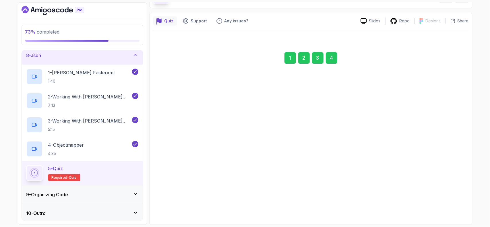
scroll to position [37, 0]
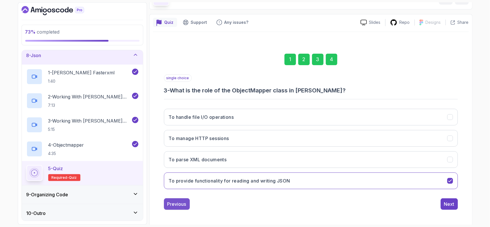
click at [180, 202] on div "Previous" at bounding box center [177, 204] width 19 height 7
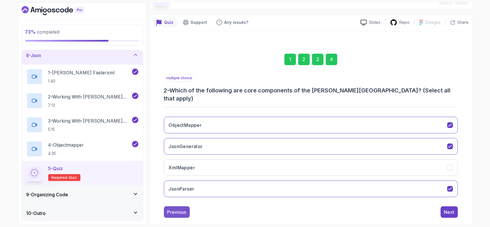
click at [180, 209] on div "Previous" at bounding box center [177, 212] width 19 height 7
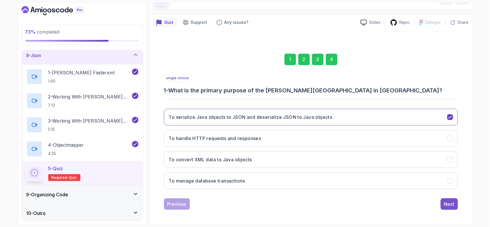
click at [446, 201] on div "Next" at bounding box center [449, 204] width 10 height 7
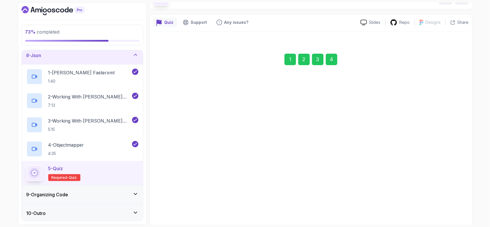
click at [446, 209] on div "Next" at bounding box center [449, 212] width 10 height 7
click at [446, 201] on div "Next" at bounding box center [449, 204] width 10 height 7
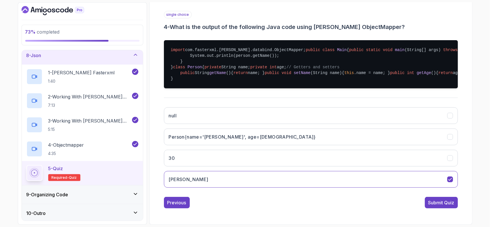
click at [446, 201] on div "Submit Quiz" at bounding box center [442, 202] width 26 height 7
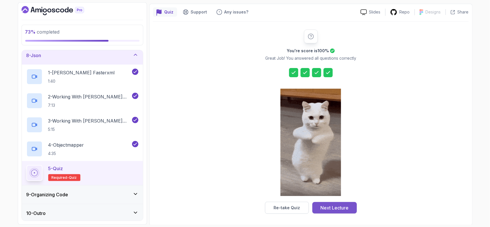
click at [338, 206] on div "Next Lecture" at bounding box center [335, 208] width 28 height 7
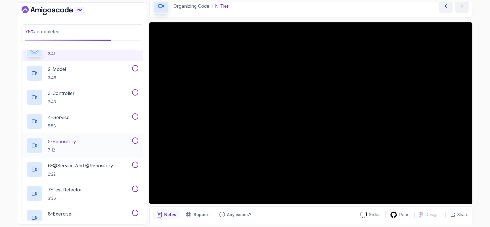
scroll to position [169, 0]
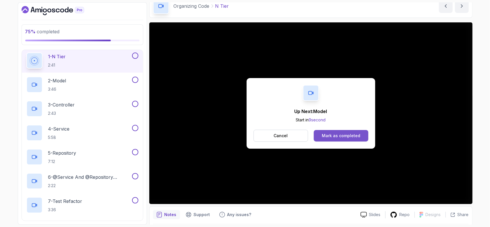
click at [331, 138] on div "Mark as completed" at bounding box center [341, 136] width 39 height 6
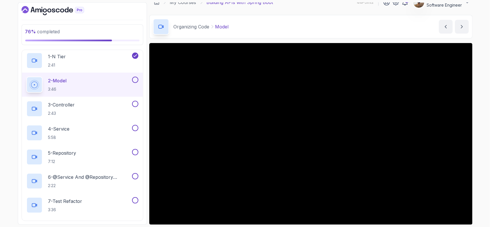
scroll to position [29, 0]
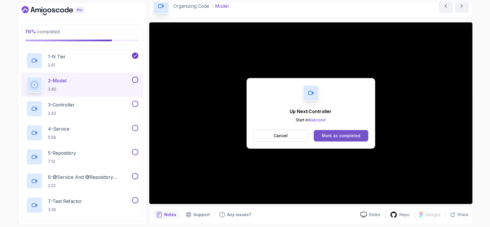
click at [344, 135] on div "Mark as completed" at bounding box center [341, 136] width 39 height 6
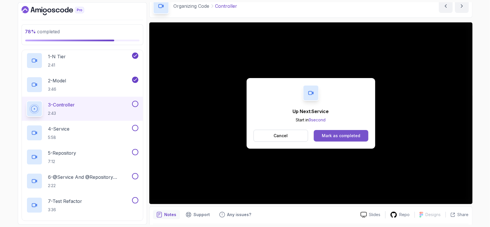
click at [345, 137] on div "Mark as completed" at bounding box center [341, 136] width 39 height 6
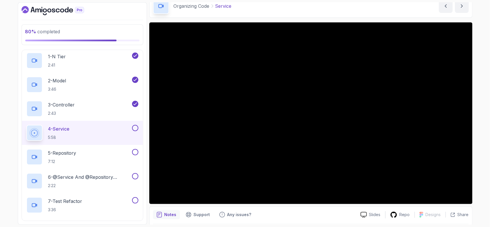
scroll to position [48, 0]
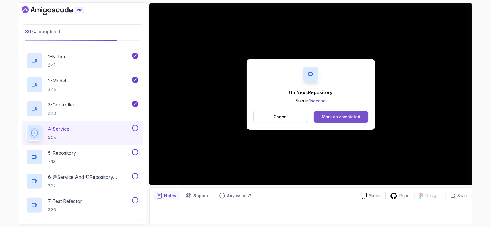
click at [334, 116] on div "Mark as completed" at bounding box center [341, 117] width 39 height 6
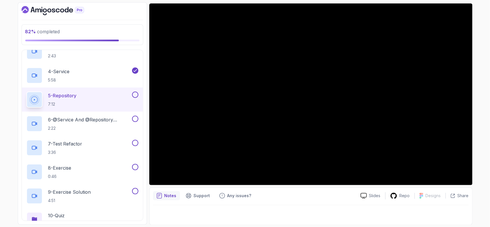
scroll to position [255, 0]
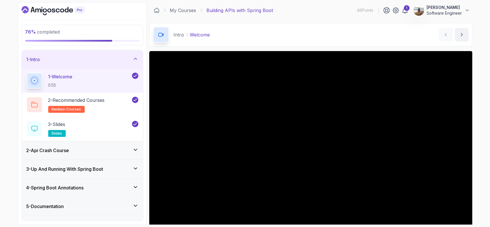
click at [61, 11] on icon "Dashboard" at bounding box center [62, 11] width 4 height 4
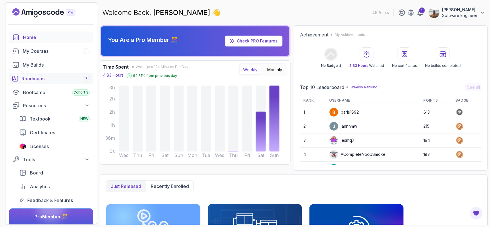
click at [38, 80] on div "Roadmaps 7" at bounding box center [56, 78] width 68 height 7
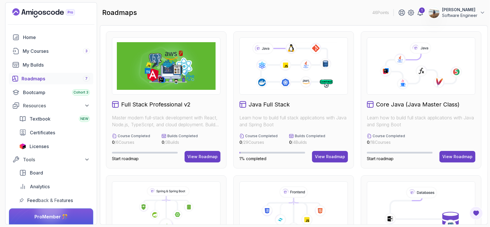
scroll to position [115, 0]
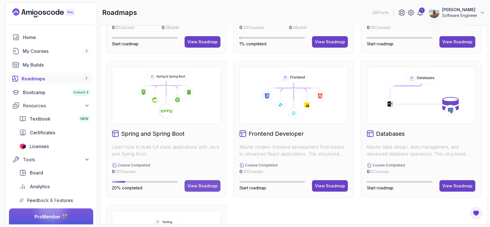
click at [199, 189] on button "View Roadmap" at bounding box center [203, 185] width 36 height 11
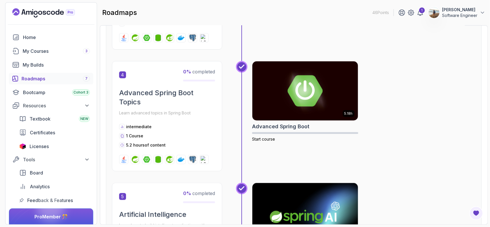
scroll to position [465, 0]
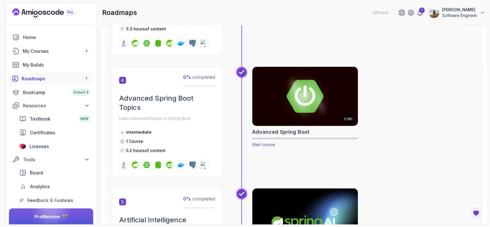
click at [280, 107] on img at bounding box center [305, 97] width 111 height 62
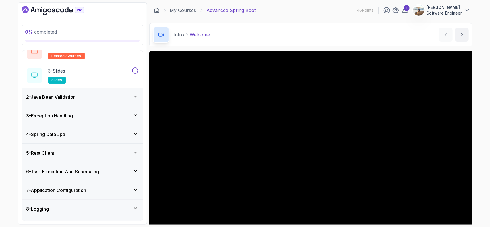
scroll to position [57, 0]
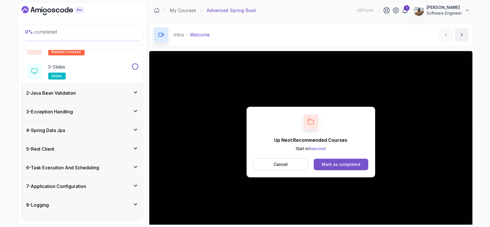
click at [325, 163] on div "Mark as completed" at bounding box center [341, 165] width 39 height 6
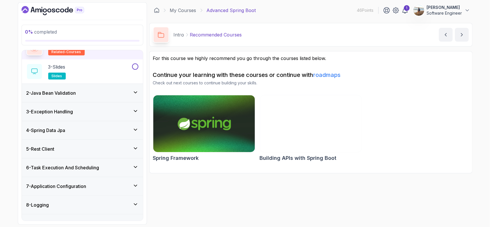
scroll to position [54, 0]
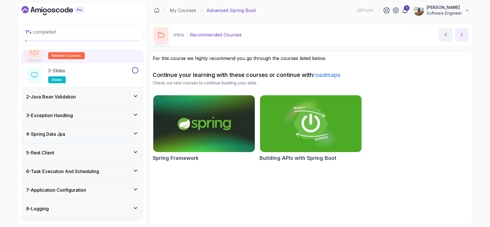
click at [464, 33] on icon "next content" at bounding box center [462, 35] width 6 height 6
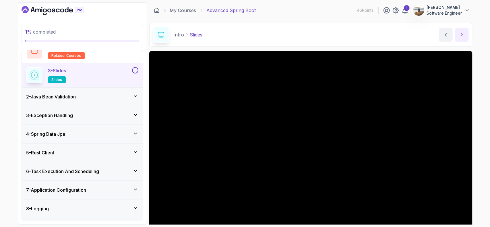
scroll to position [57, 0]
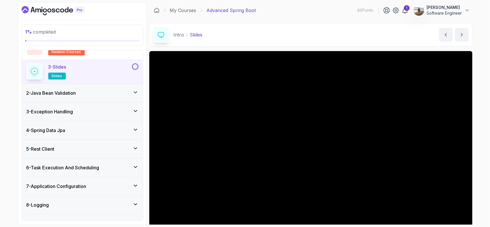
click at [138, 66] on div "3 - Slides slides" at bounding box center [82, 71] width 121 height 24
click at [137, 66] on button at bounding box center [135, 66] width 6 height 6
click at [468, 36] on button "next content" at bounding box center [462, 35] width 14 height 14
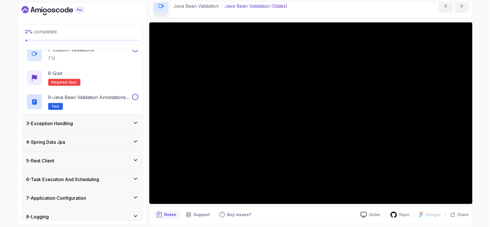
scroll to position [193, 0]
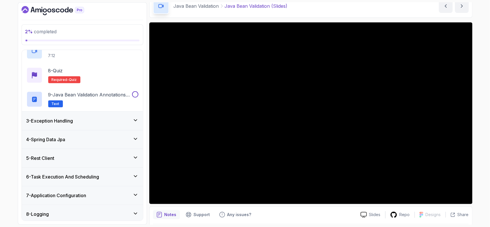
click at [103, 176] on div "6 - Task Execution And Scheduling" at bounding box center [82, 177] width 112 height 7
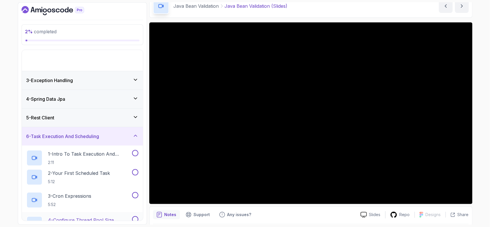
scroll to position [70, 0]
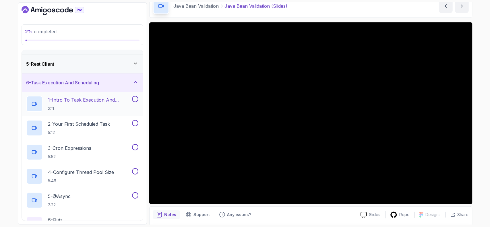
click at [95, 103] on h2 "1 - Intro To Task Execution And Scheduling 2:11" at bounding box center [89, 104] width 83 height 15
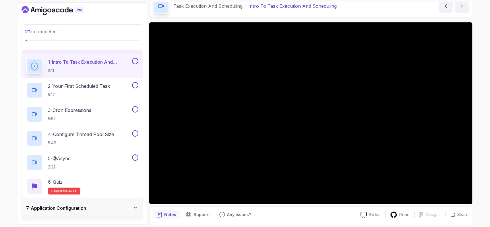
scroll to position [127, 0]
